Goal: Task Accomplishment & Management: Manage account settings

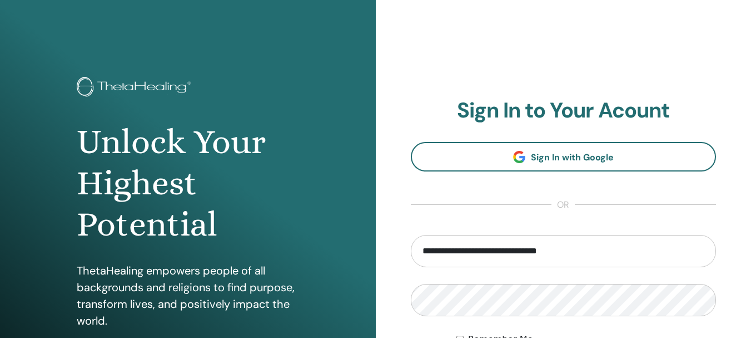
type input "**********"
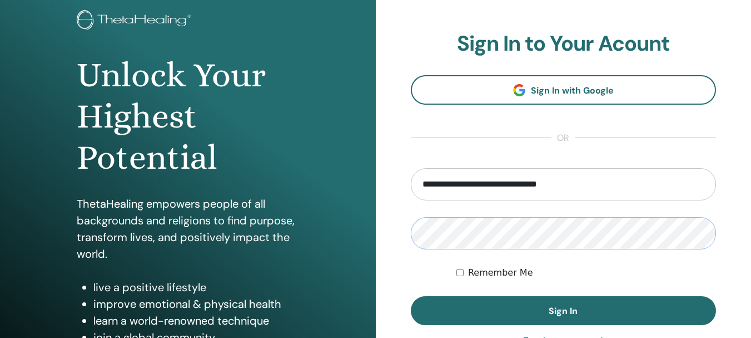
scroll to position [89, 0]
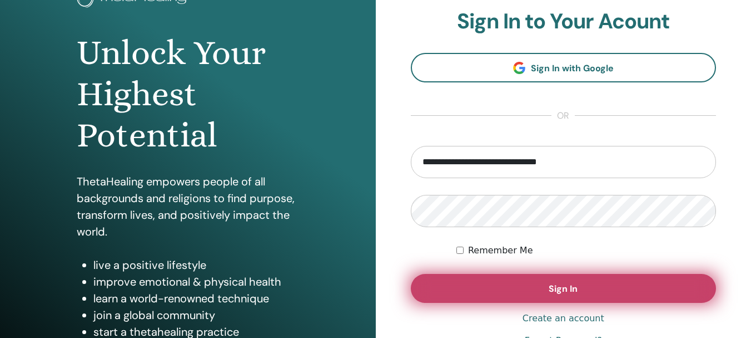
click at [588, 286] on button "Sign In" at bounding box center [564, 288] width 306 height 29
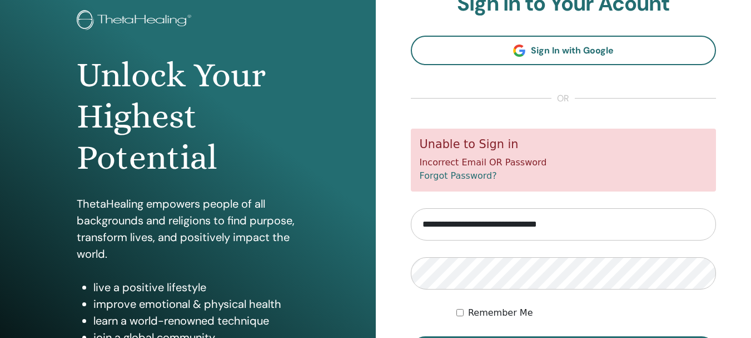
scroll to position [89, 0]
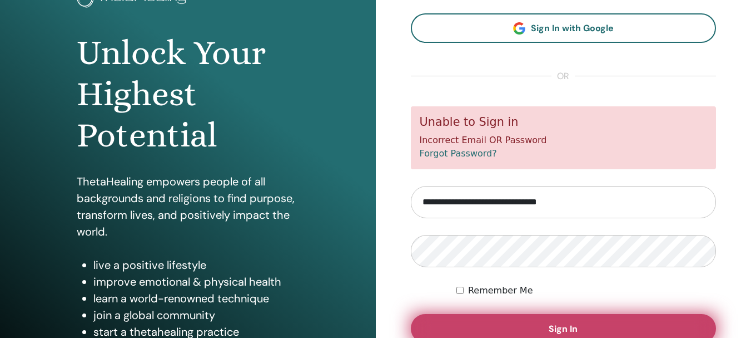
click at [585, 333] on button "Sign In" at bounding box center [564, 328] width 306 height 29
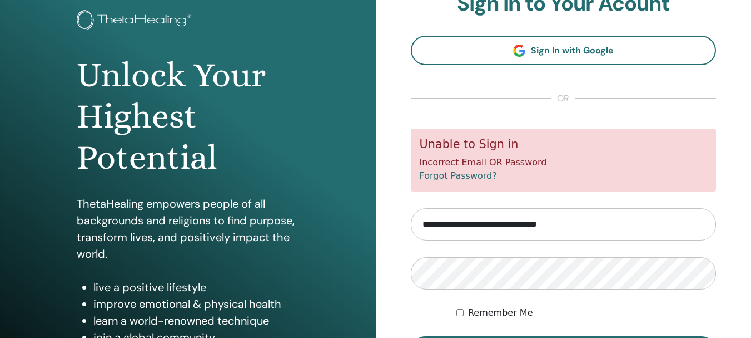
scroll to position [111, 0]
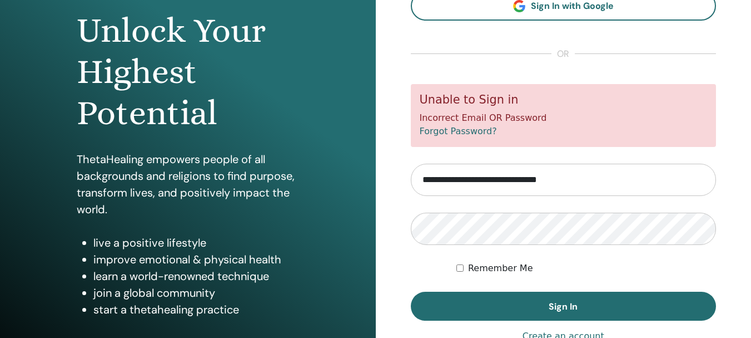
click at [455, 266] on form "**********" at bounding box center [564, 202] width 306 height 236
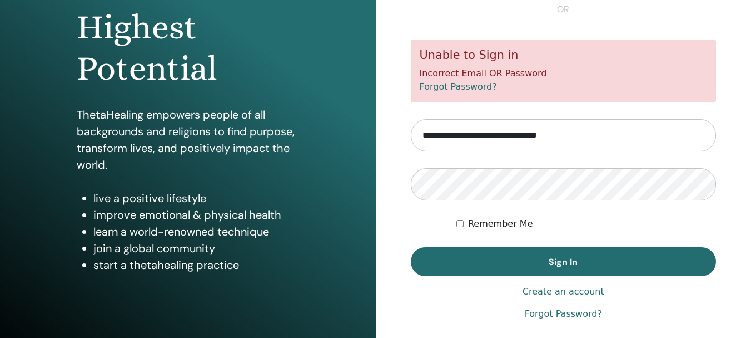
scroll to position [178, 0]
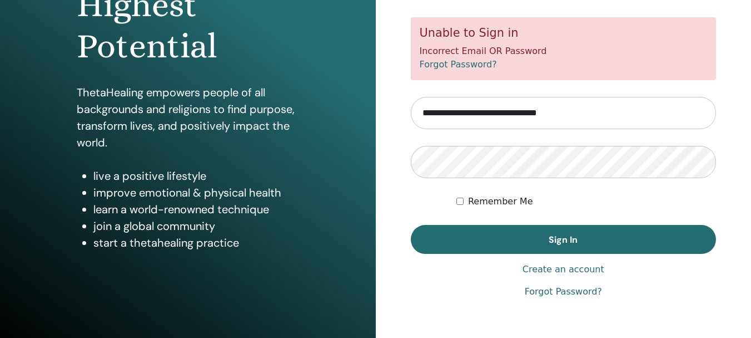
click at [476, 66] on link "Forgot Password?" at bounding box center [458, 64] width 77 height 11
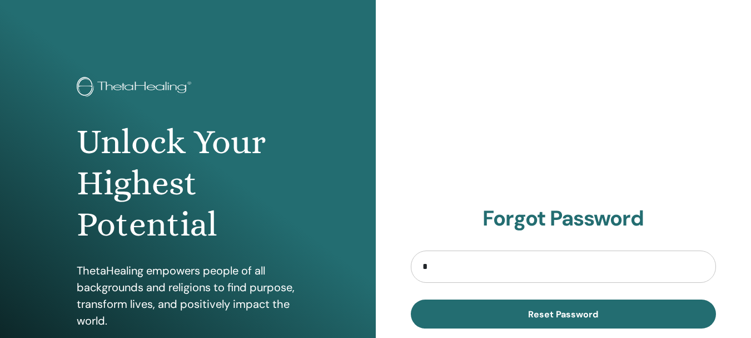
type input "**********"
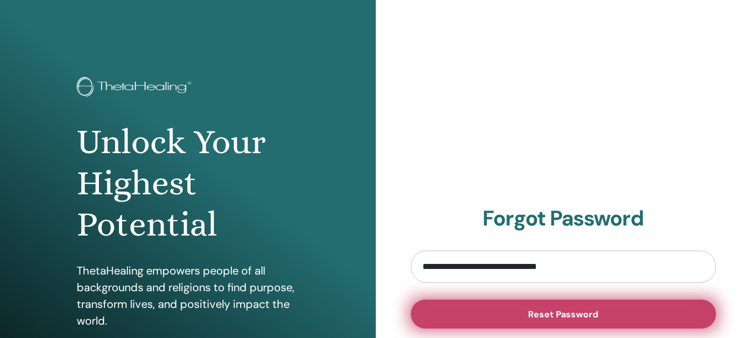
click at [544, 308] on span "Reset Password" at bounding box center [563, 314] width 70 height 12
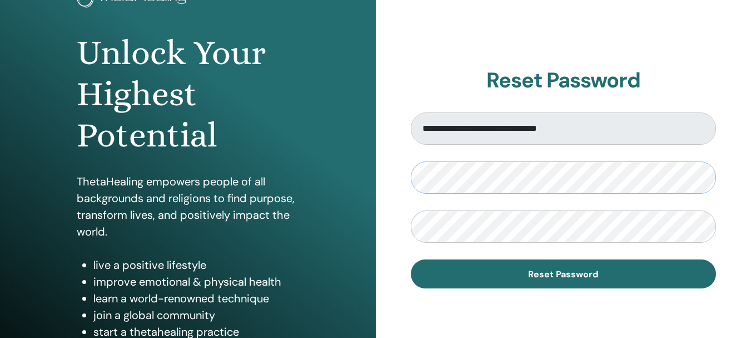
scroll to position [111, 0]
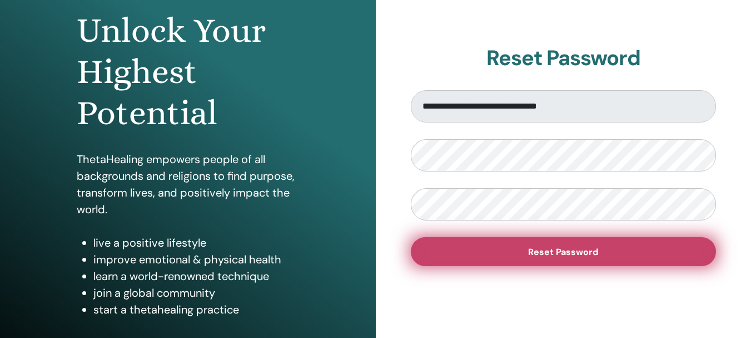
click at [548, 255] on span "Reset Password" at bounding box center [563, 252] width 70 height 12
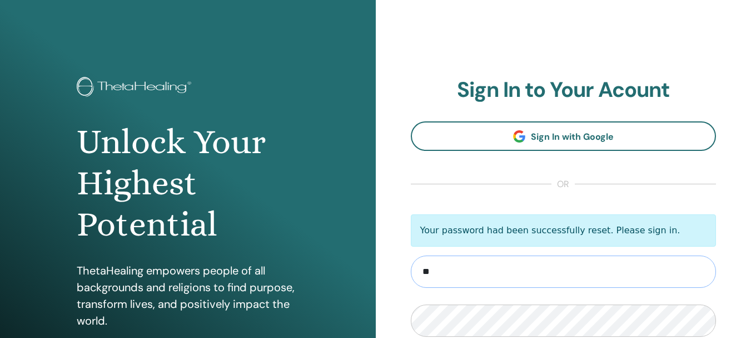
type input "**********"
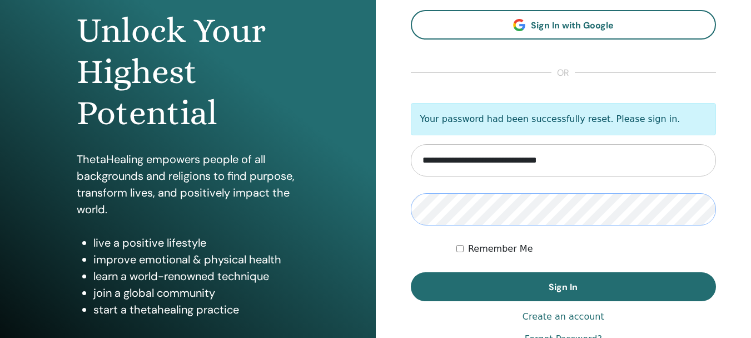
scroll to position [156, 0]
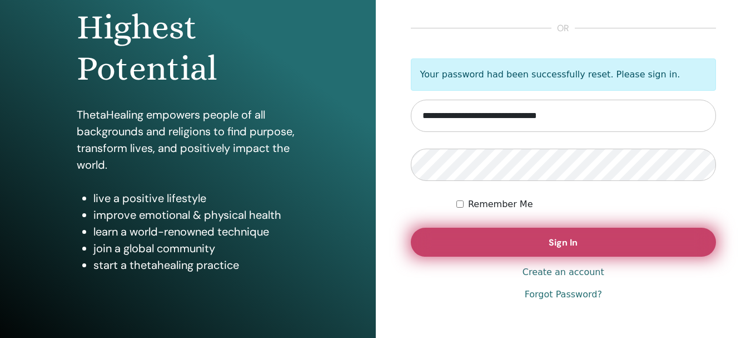
click at [620, 240] on button "Sign In" at bounding box center [564, 241] width 306 height 29
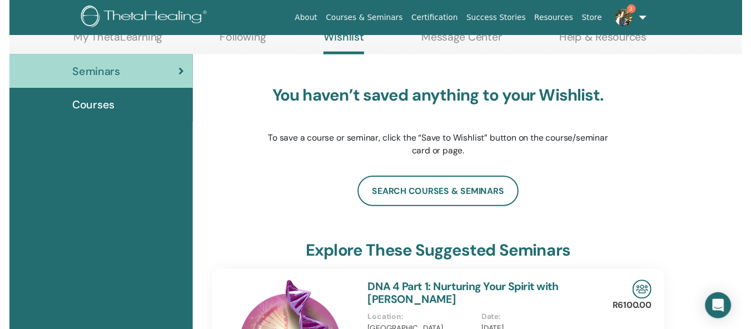
scroll to position [118, 0]
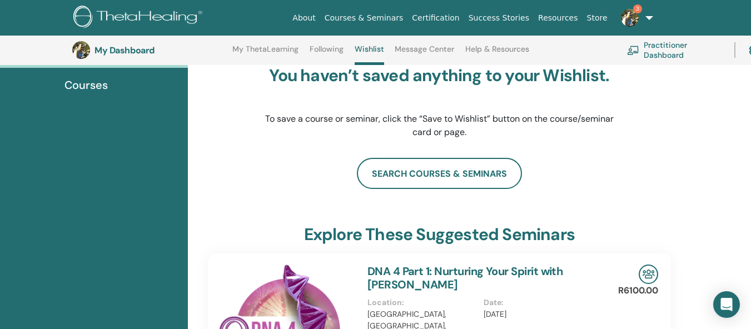
click at [751, 211] on html "About Courses & Seminars Certification Success Stories Resources Store 3 FT Fab…" at bounding box center [375, 46] width 751 height 329
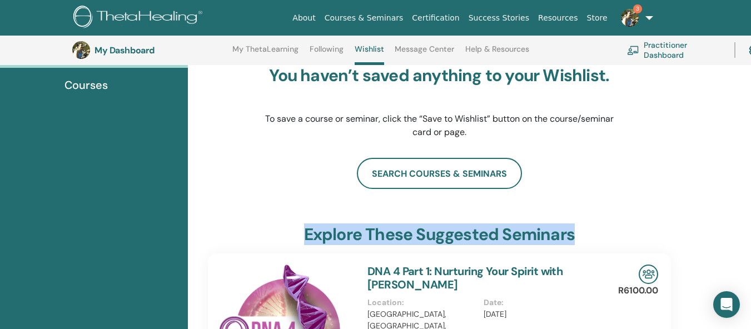
click at [751, 211] on html "About Courses & Seminars Certification Success Stories Resources Store 3 FT Fab…" at bounding box center [375, 46] width 751 height 329
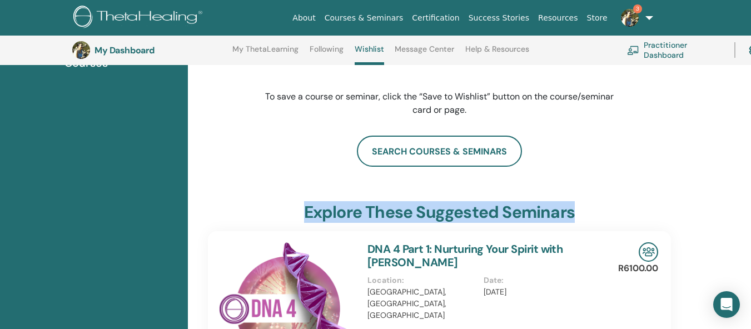
scroll to position [163, 0]
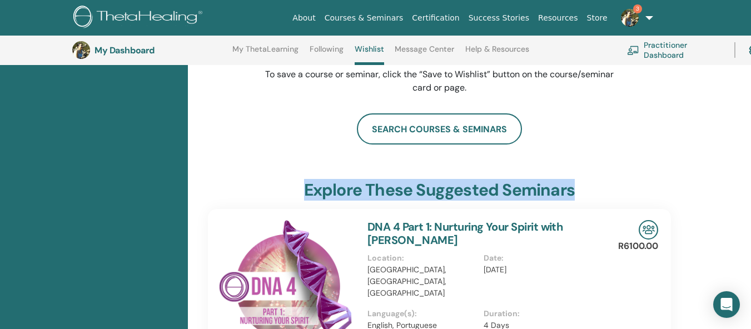
click at [651, 19] on link "3" at bounding box center [635, 18] width 46 height 36
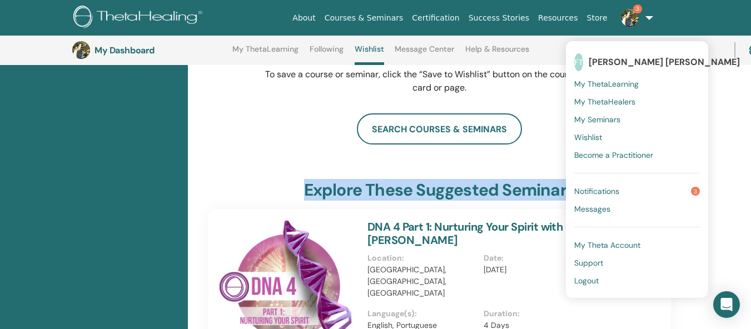
click at [632, 189] on link "Notifications 3" at bounding box center [637, 191] width 126 height 18
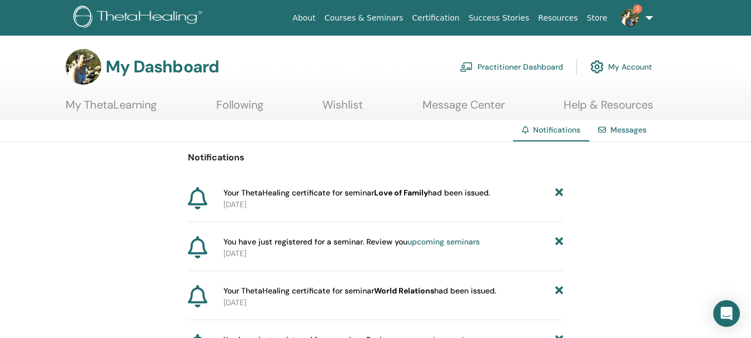
click at [434, 193] on span "Your ThetaHealing certificate for seminar Love of Family had been issued." at bounding box center [357, 193] width 267 height 12
click at [408, 22] on link "Courses & Seminars" at bounding box center [364, 18] width 88 height 21
click at [449, 17] on link "Certification" at bounding box center [436, 18] width 56 height 21
click at [619, 133] on link "Messages" at bounding box center [629, 130] width 36 height 10
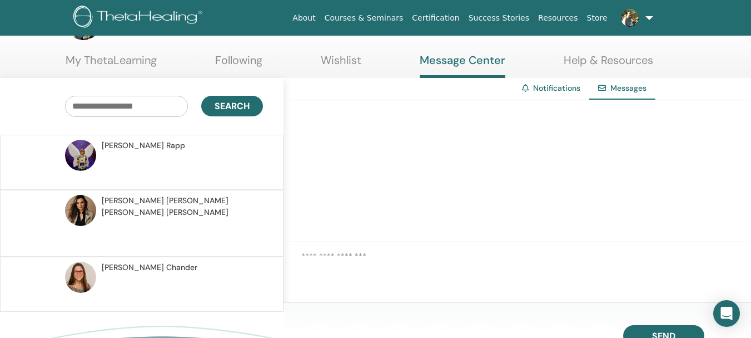
scroll to position [67, 0]
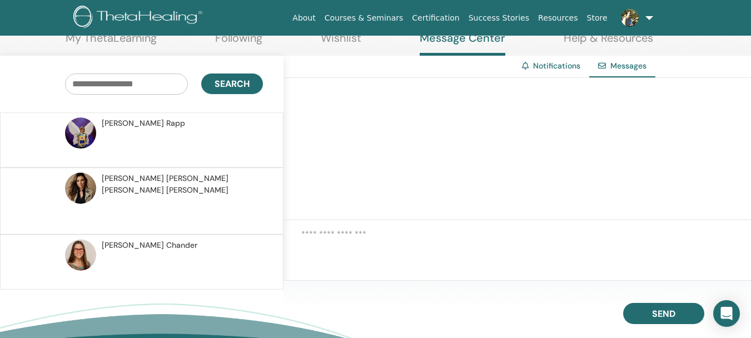
click at [131, 239] on span "[PERSON_NAME]" at bounding box center [150, 245] width 96 height 12
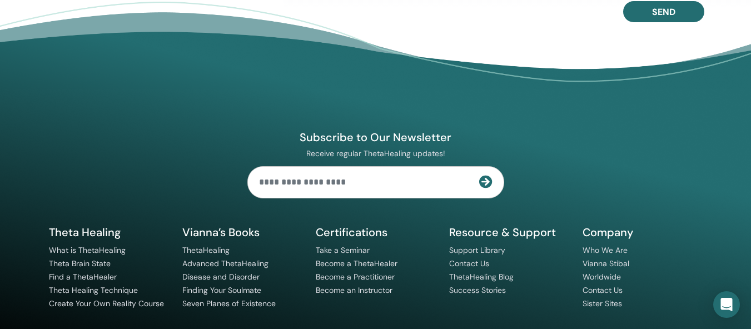
scroll to position [103, 0]
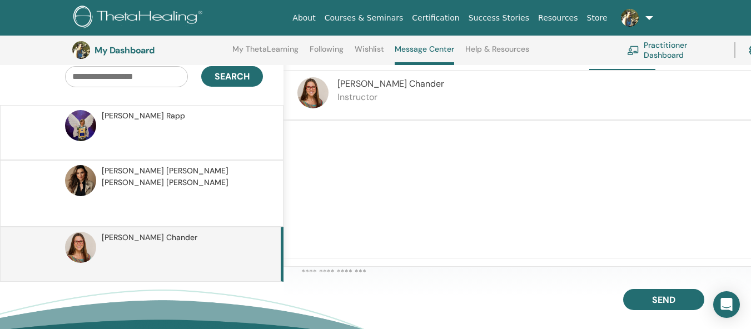
click at [118, 76] on input "text" at bounding box center [126, 76] width 123 height 21
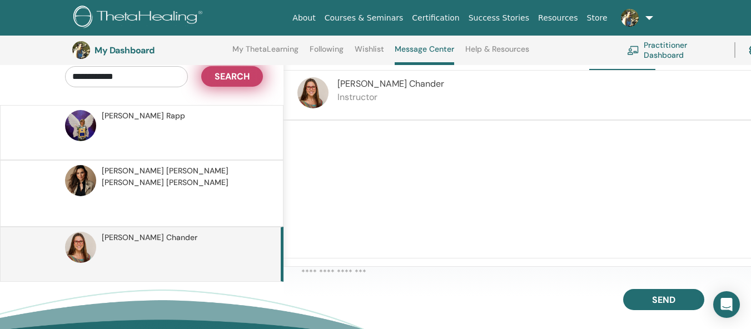
type input "**********"
click at [241, 76] on span "Search" at bounding box center [232, 77] width 35 height 12
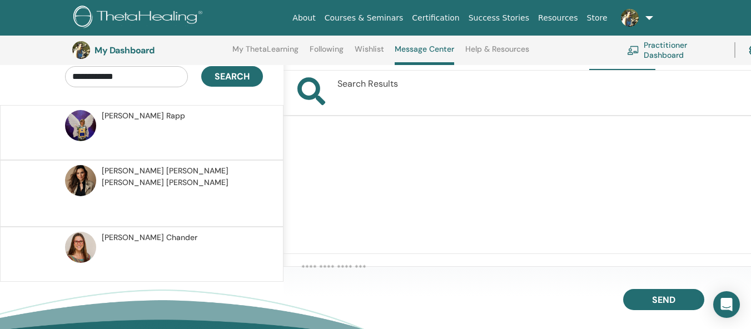
click at [121, 232] on span "[PERSON_NAME]" at bounding box center [150, 238] width 96 height 12
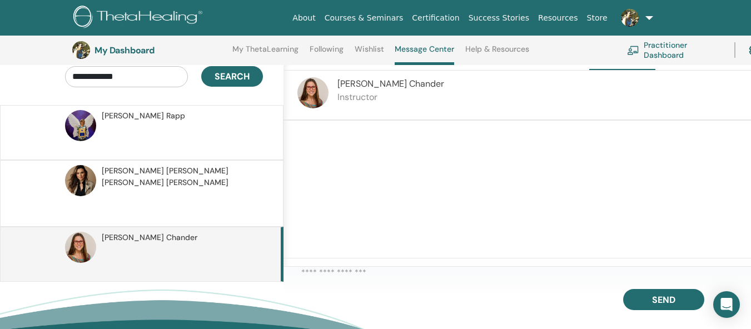
click at [80, 237] on img at bounding box center [80, 247] width 31 height 31
click at [674, 56] on link "Practitioner Dashboard" at bounding box center [674, 50] width 94 height 24
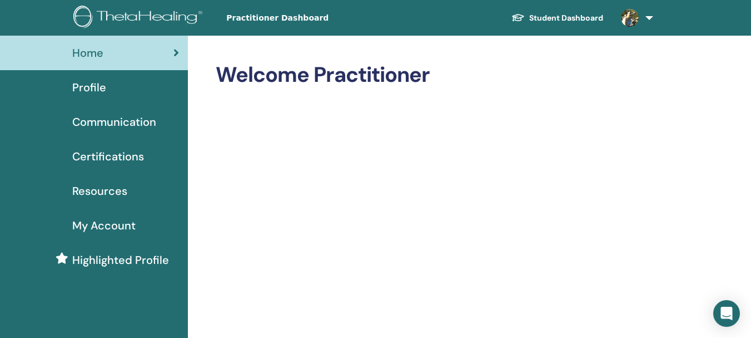
click at [113, 231] on span "My Account" at bounding box center [103, 225] width 63 height 17
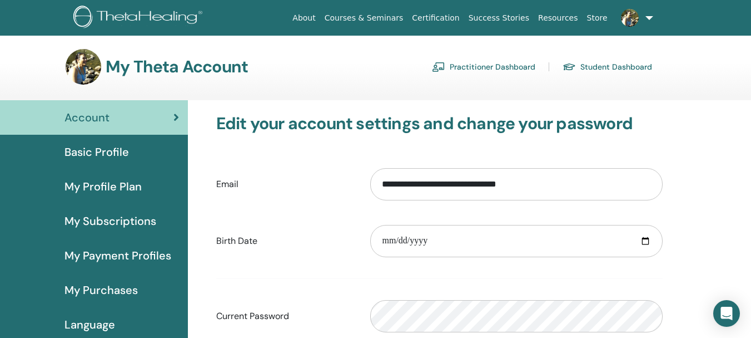
click at [652, 23] on link at bounding box center [635, 18] width 46 height 36
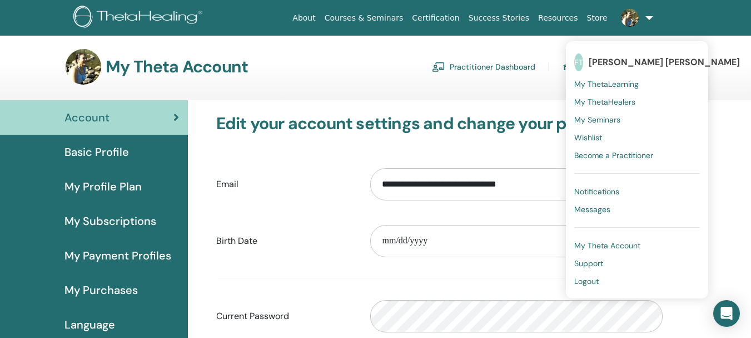
click at [593, 120] on span "My Seminars" at bounding box center [597, 120] width 46 height 10
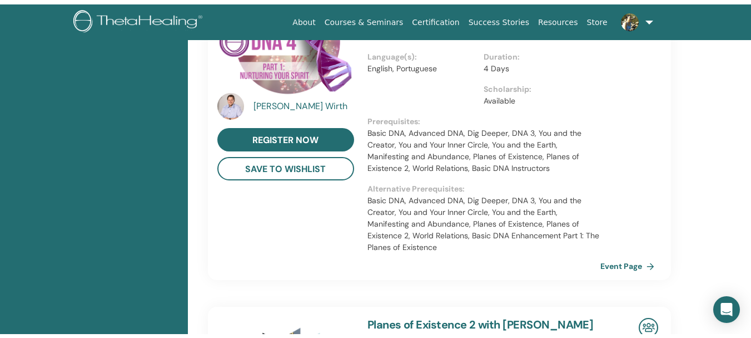
scroll to position [7, 0]
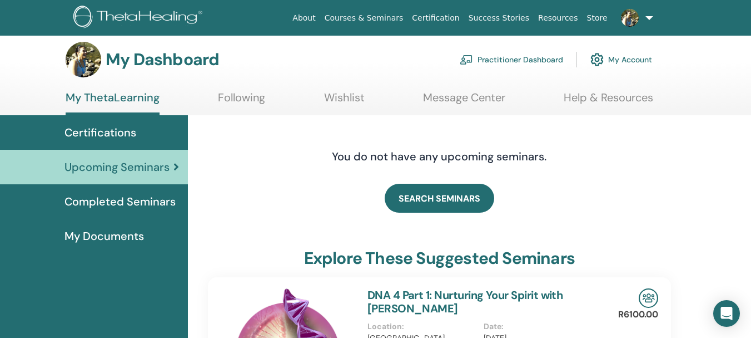
click at [649, 22] on link at bounding box center [635, 18] width 46 height 36
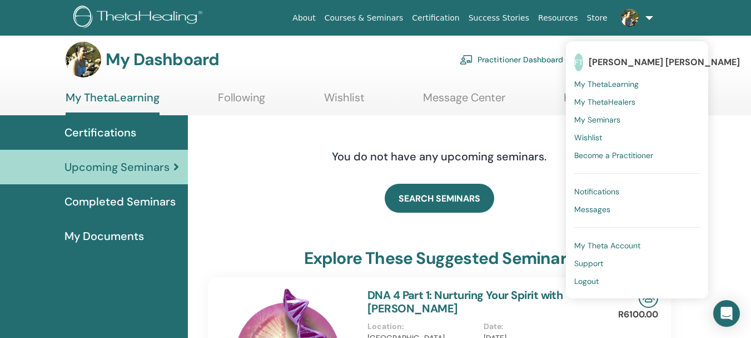
click at [381, 60] on div "My Dashboard Practitioner Dashboard My Account" at bounding box center [359, 60] width 587 height 36
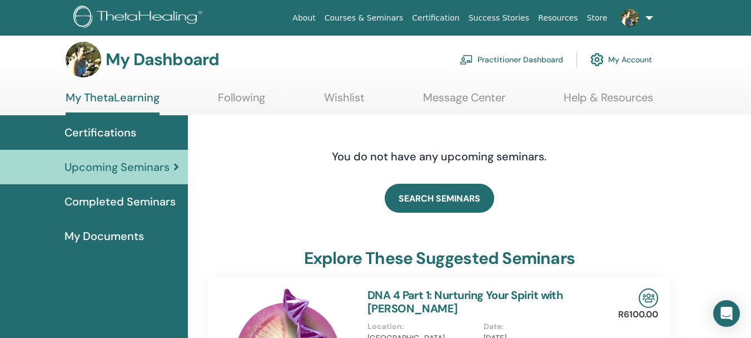
click at [88, 232] on span "My Documents" at bounding box center [105, 235] width 80 height 17
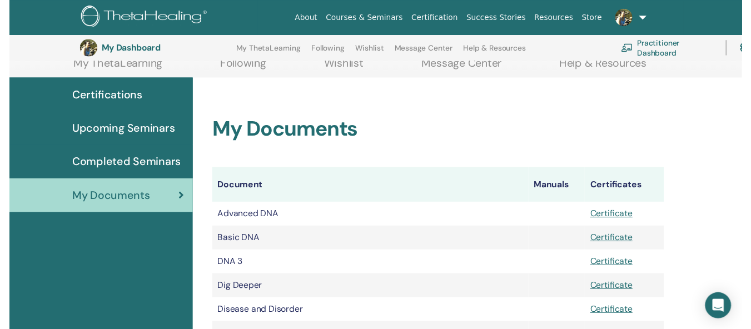
scroll to position [116, 0]
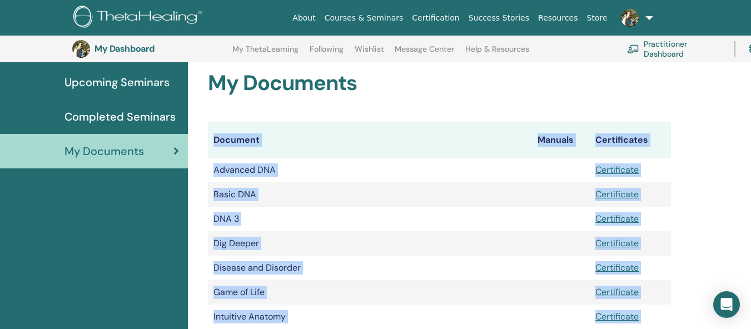
click at [751, 214] on html "About Courses & Seminars Certification Success Stories Resources Store FT [PERS…" at bounding box center [375, 48] width 751 height 329
click at [751, 214] on html "About Courses & Seminars Certification Success Stories Resources Store FT Fabia…" at bounding box center [375, 48] width 751 height 329
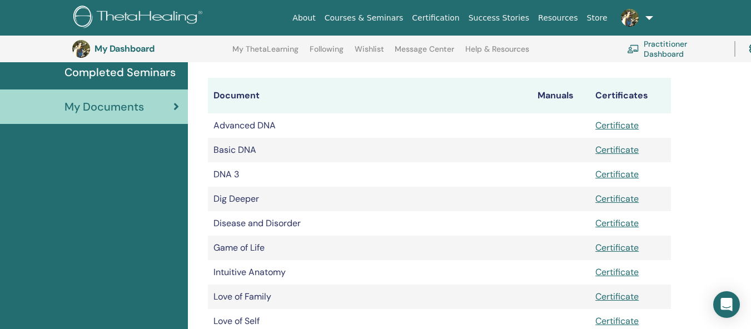
scroll to position [182, 0]
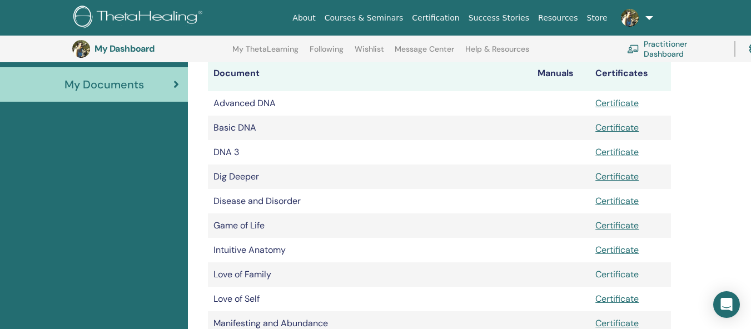
click at [635, 276] on link "Certificate" at bounding box center [617, 275] width 43 height 12
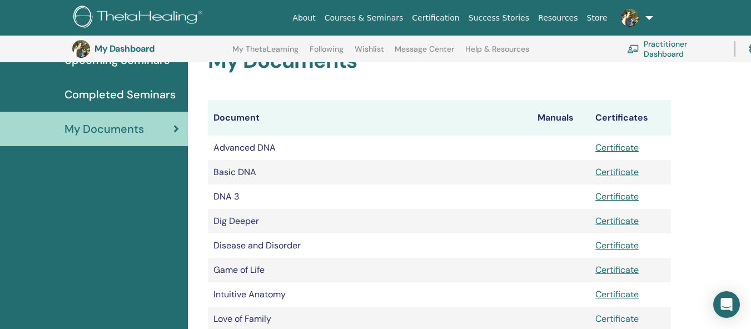
scroll to position [116, 0]
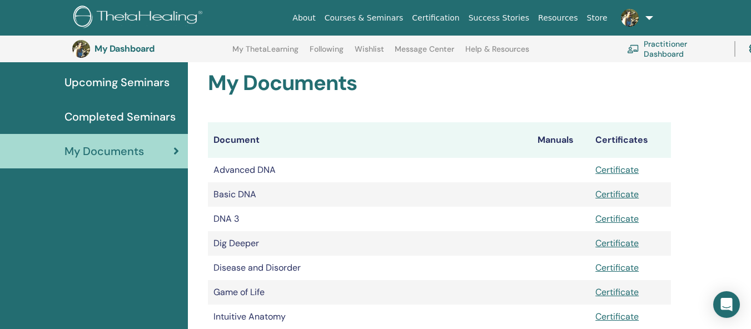
click at [127, 111] on span "Completed Seminars" at bounding box center [120, 116] width 111 height 17
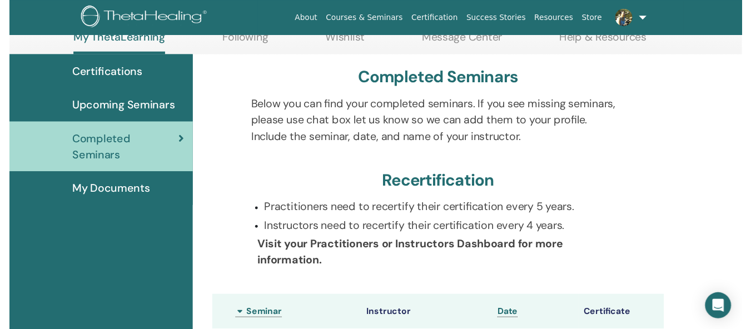
scroll to position [118, 0]
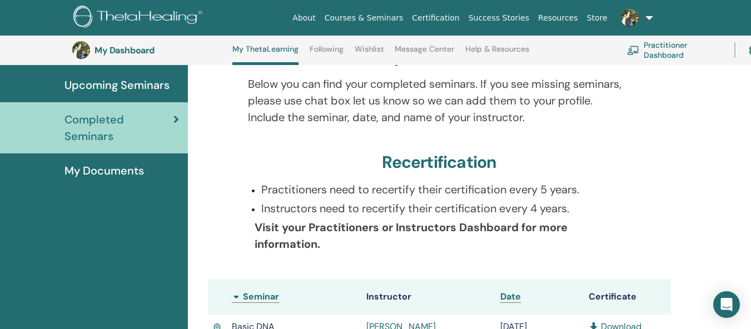
click at [751, 211] on html "About Courses & Seminars Certification Success Stories Resources Store FT [PERS…" at bounding box center [375, 46] width 751 height 329
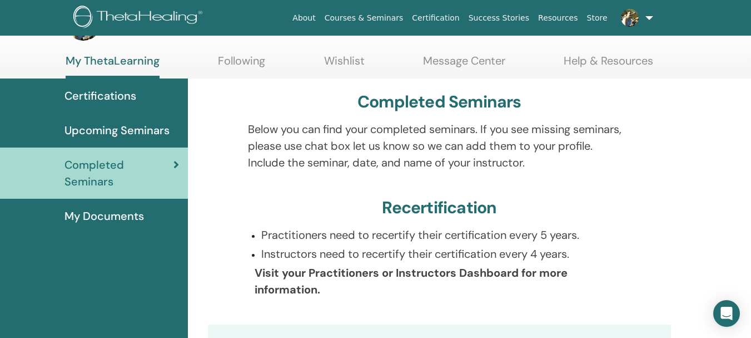
scroll to position [22, 0]
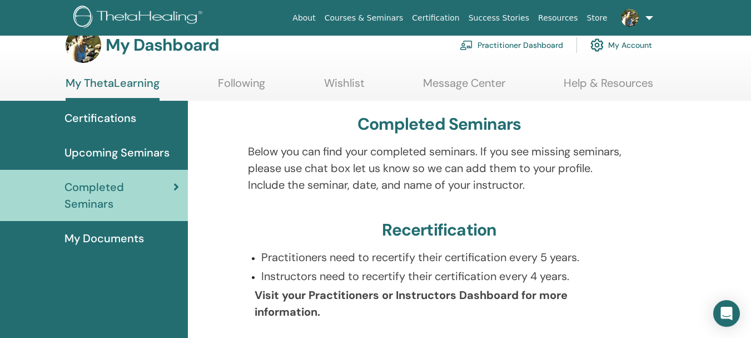
click at [165, 123] on div "Certifications" at bounding box center [94, 118] width 170 height 17
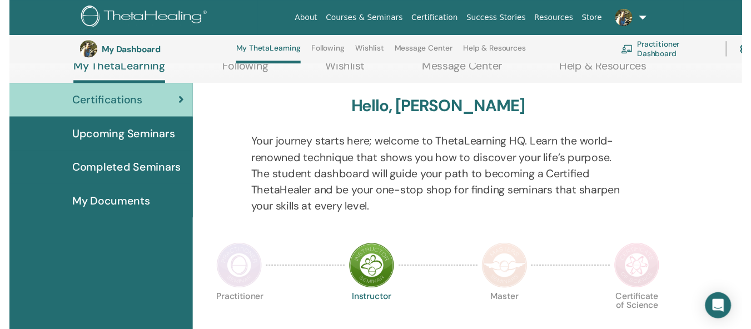
scroll to position [118, 0]
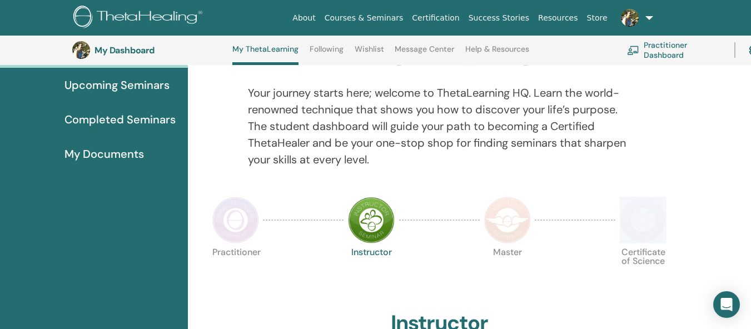
click at [751, 211] on html "About Courses & Seminars Certification Success Stories Resources Store FT [PERS…" at bounding box center [375, 46] width 751 height 329
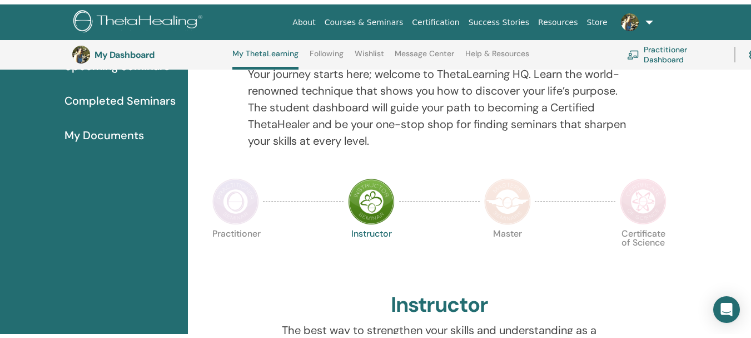
scroll to position [0, 0]
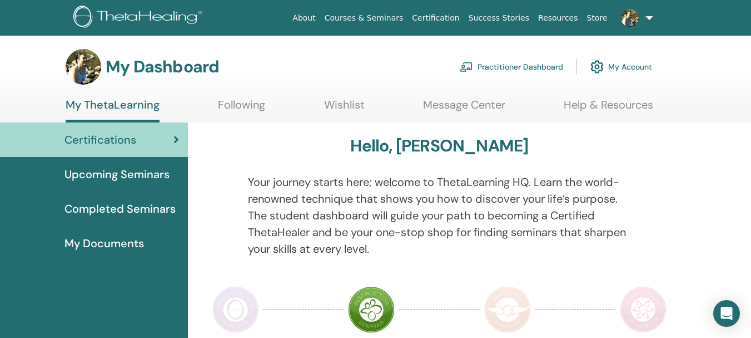
click at [361, 106] on link "Wishlist" at bounding box center [344, 109] width 41 height 22
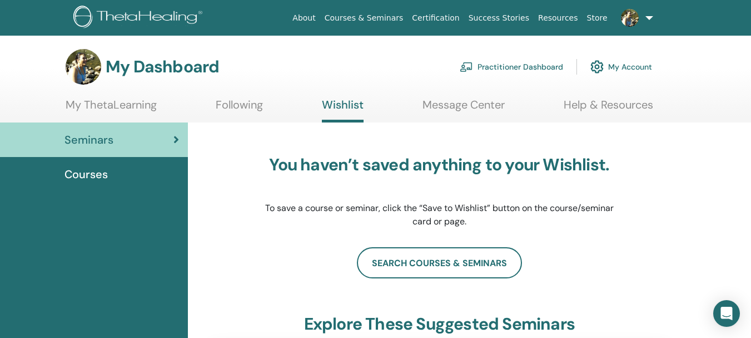
click at [91, 174] on span "Courses" at bounding box center [86, 174] width 43 height 17
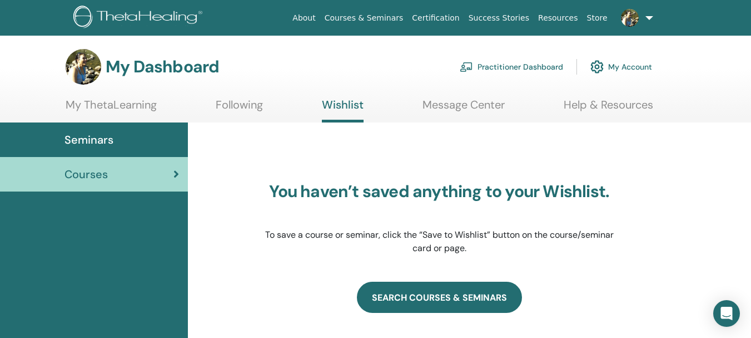
click at [404, 303] on link "SEARCH COURSES & SEMINARS" at bounding box center [439, 296] width 165 height 31
